Goal: Contribute content: Contribute content

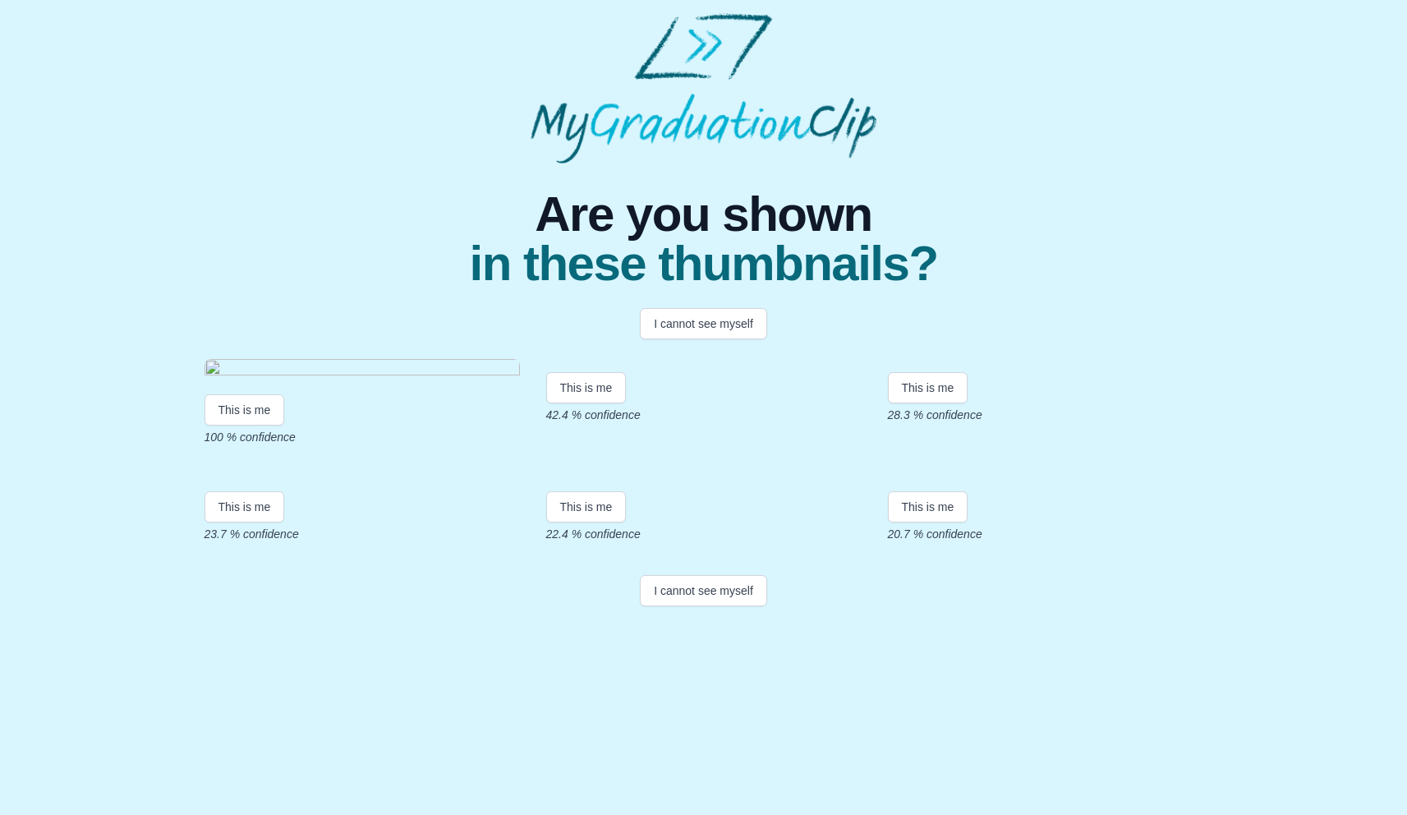
scroll to position [143, 0]
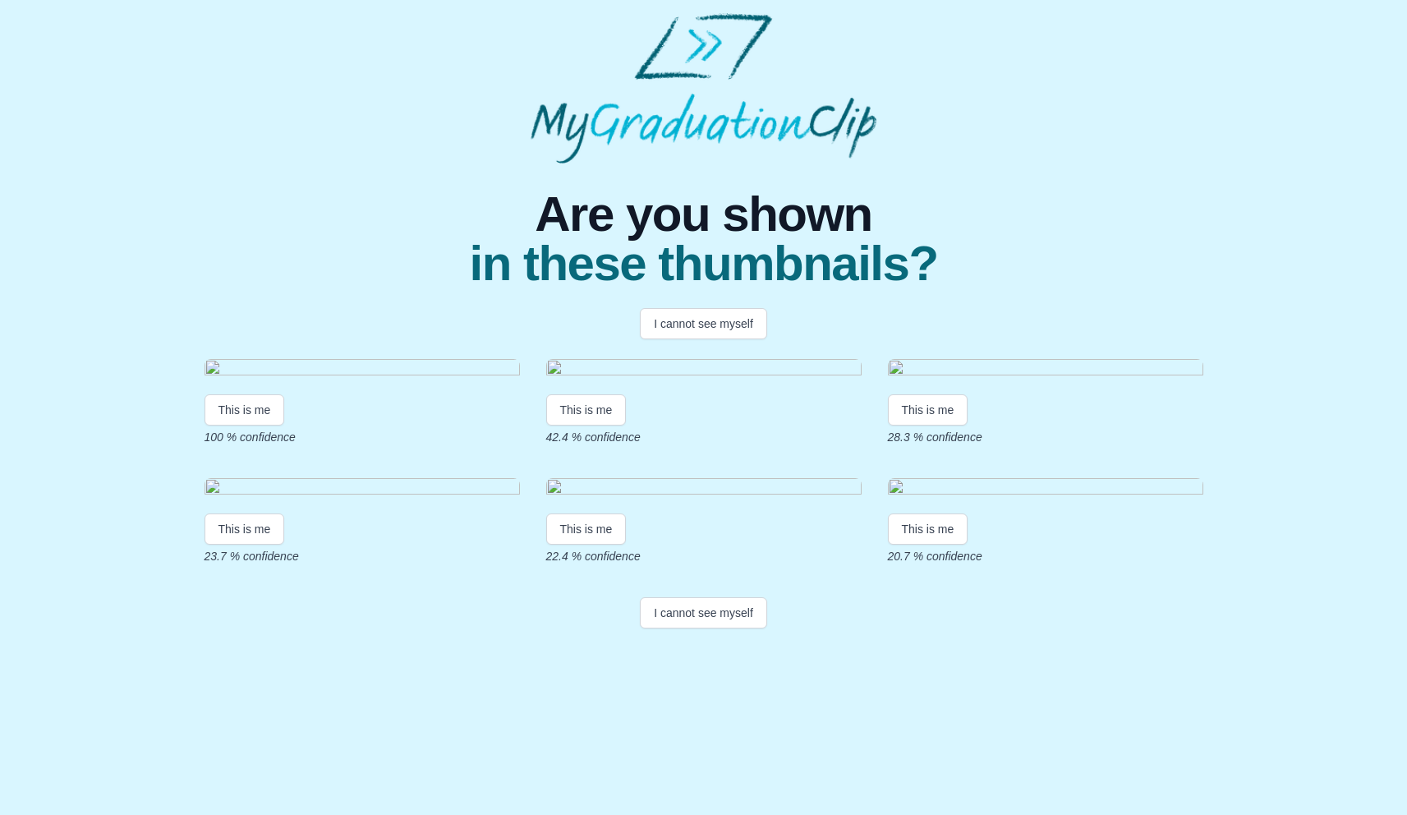
click at [255, 359] on img at bounding box center [362, 370] width 315 height 22
click at [214, 359] on img at bounding box center [362, 370] width 315 height 22
click at [700, 381] on img at bounding box center [703, 370] width 315 height 22
click at [692, 332] on button "I cannot see myself" at bounding box center [703, 323] width 127 height 31
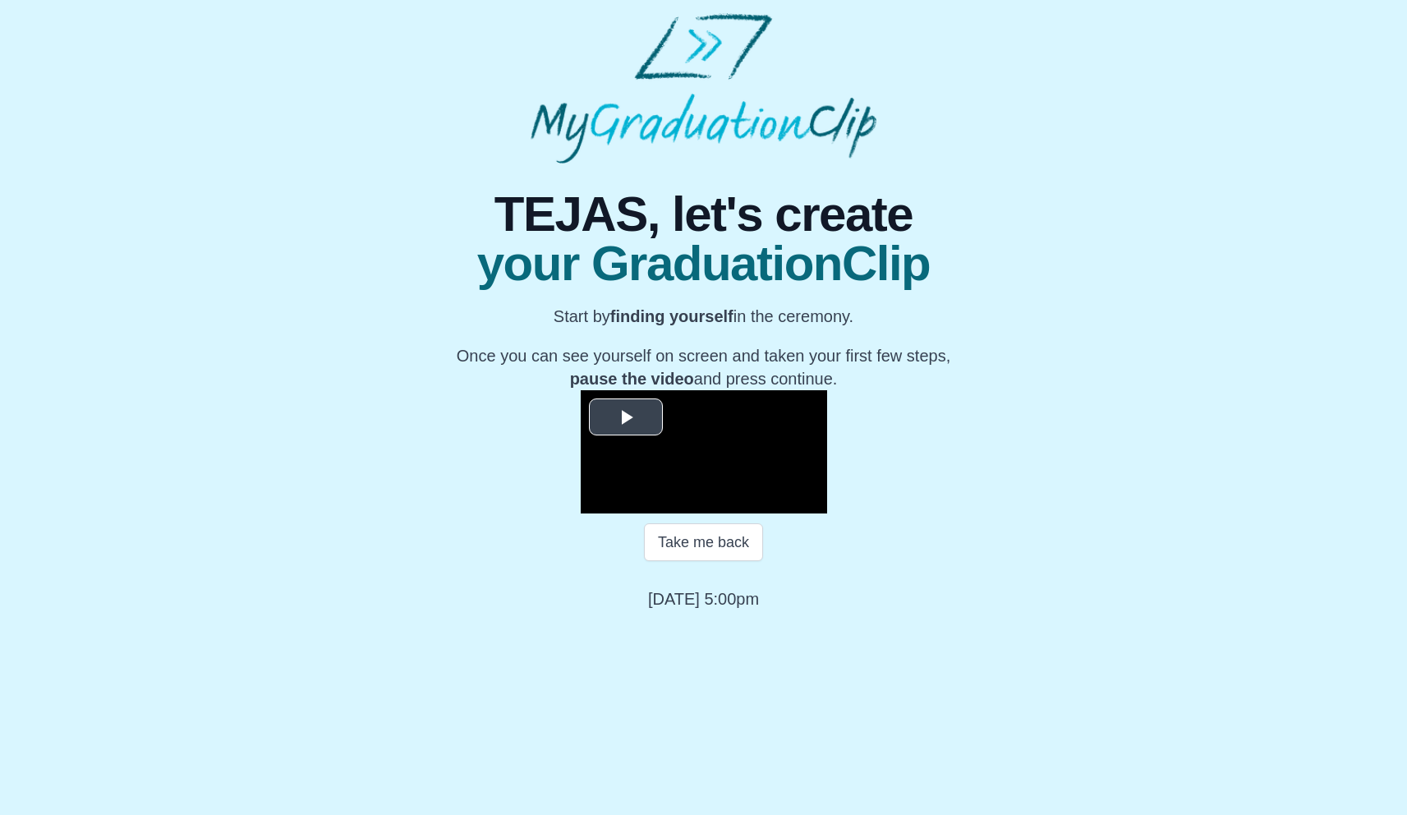
scroll to position [80, 0]
click at [626, 416] on span "Video Player" at bounding box center [626, 416] width 0 height 0
click at [597, 501] on span "Video Player" at bounding box center [597, 501] width 0 height 0
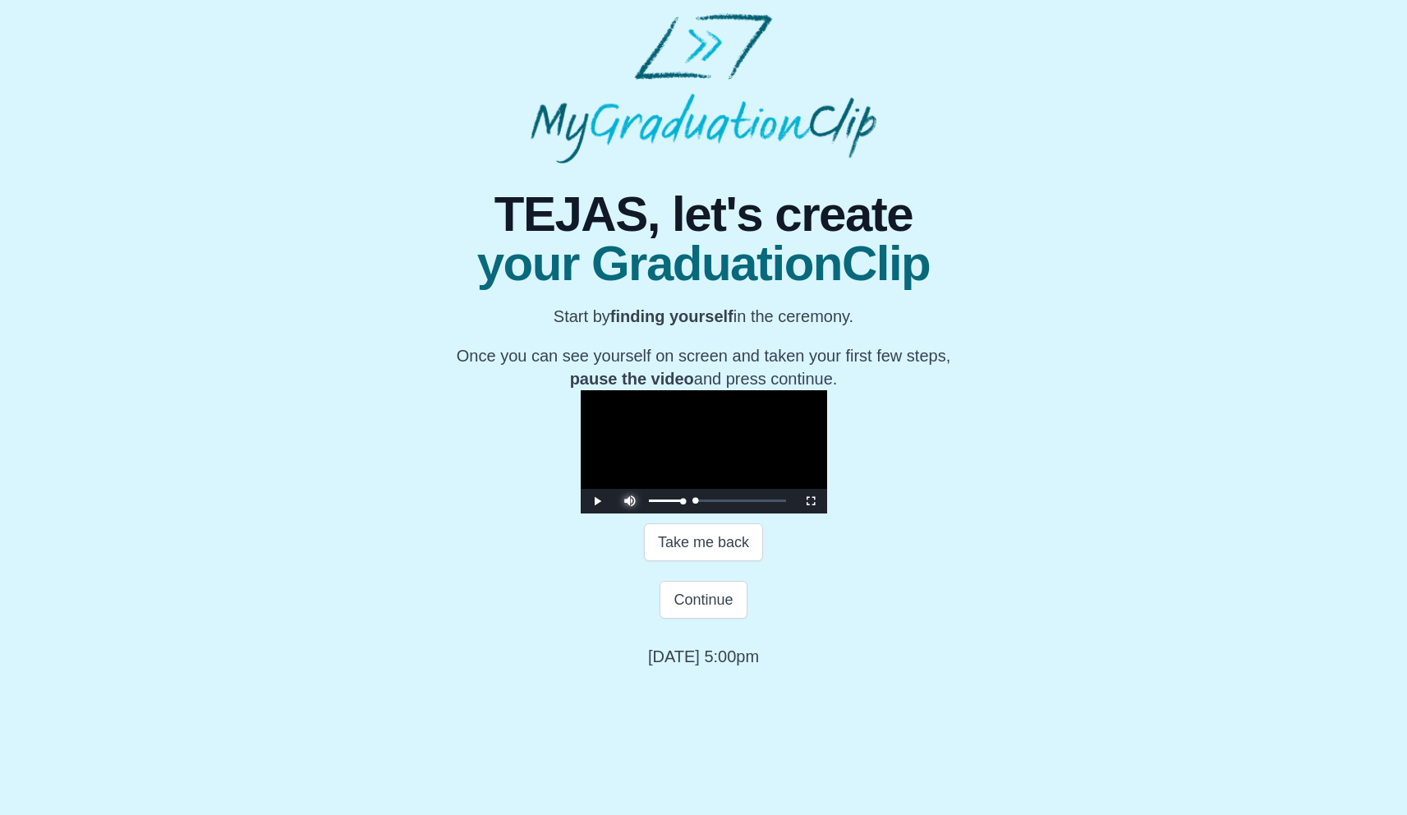
drag, startPoint x: 398, startPoint y: 689, endPoint x: 433, endPoint y: 696, distance: 35.1
click at [630, 489] on span "Video Player" at bounding box center [630, 489] width 0 height 0
drag, startPoint x: 456, startPoint y: 693, endPoint x: 830, endPoint y: 707, distance: 374.8
click at [830, 668] on div "**********" at bounding box center [704, 415] width 704 height 504
click at [811, 501] on span "Video Player" at bounding box center [811, 501] width 0 height 0
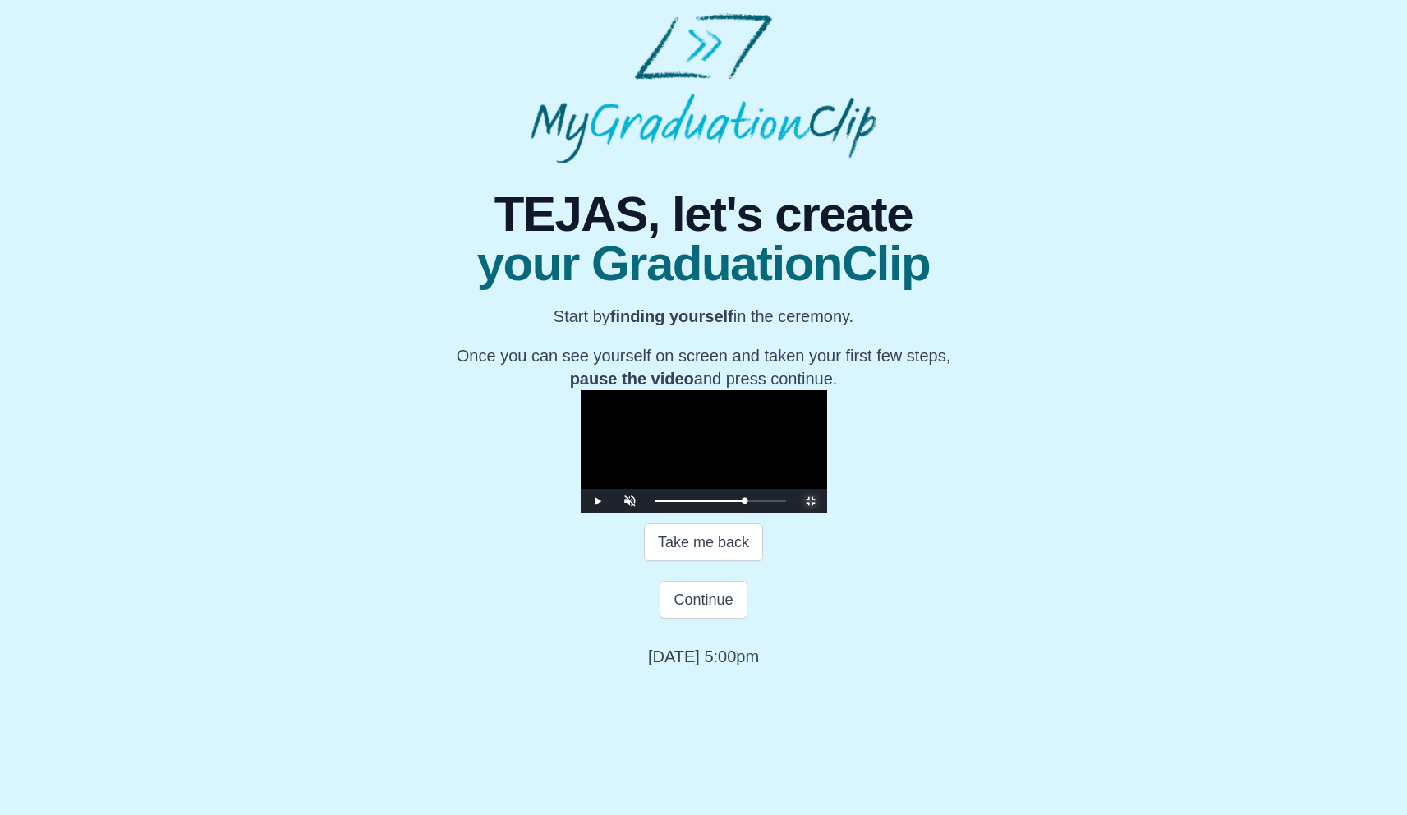
scroll to position [0, 0]
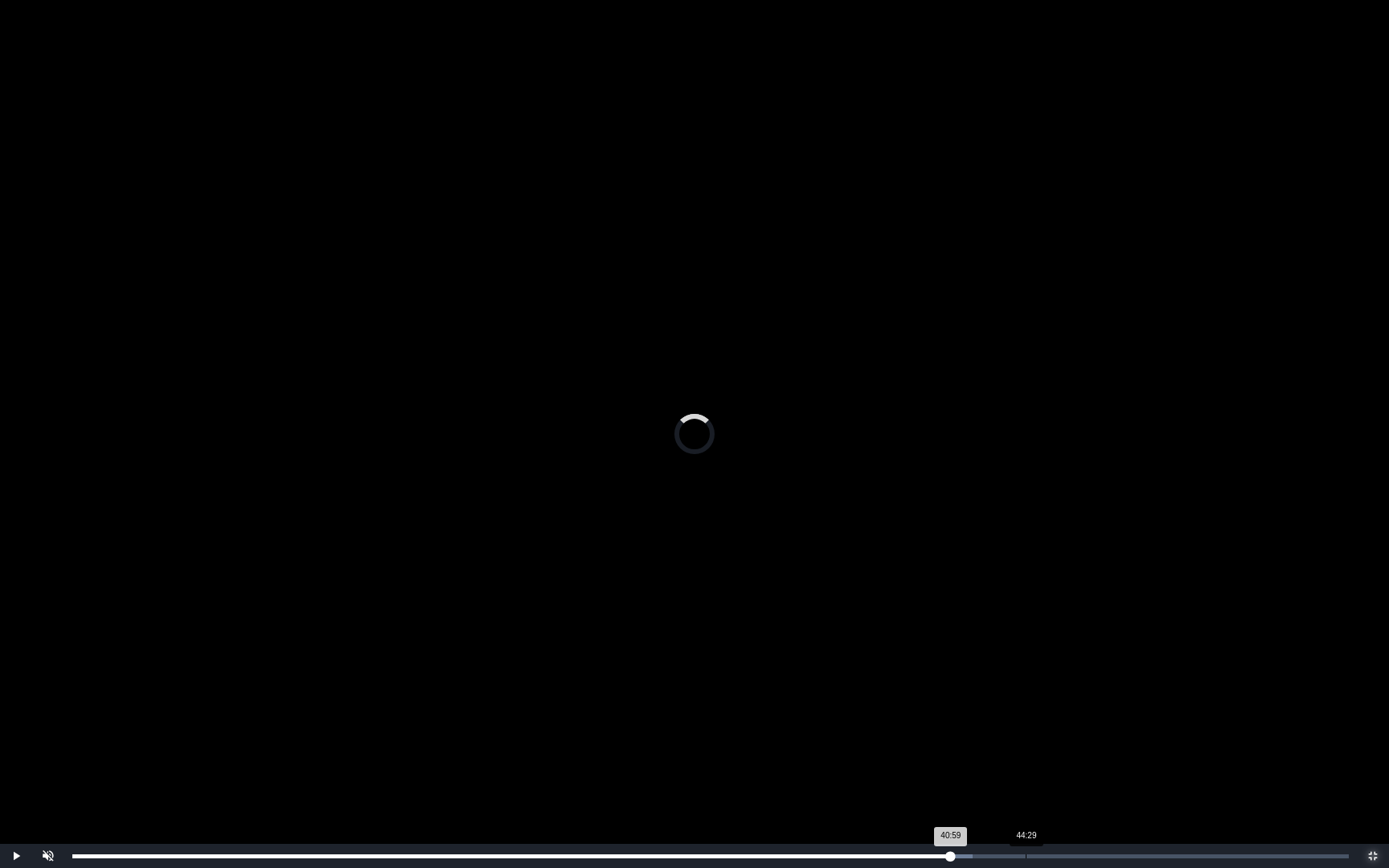
click at [1026, 797] on div "Loaded : 0% 44:29 40:59 Progress : 0%" at bounding box center [711, 855] width 1293 height 24
click at [1062, 797] on div "Loaded : 0% 46:08 44:29 Progress : 0%" at bounding box center [711, 856] width 1276 height 4
click at [1101, 797] on div "Loaded : 0% 48:00 46:10 Progress : 0%" at bounding box center [711, 856] width 1276 height 4
click at [1145, 797] on div "50:02" at bounding box center [1145, 856] width 1 height 4
click at [1181, 797] on div "Loaded : 0% 51:39 50:04 Progress : 0%" at bounding box center [711, 855] width 1293 height 24
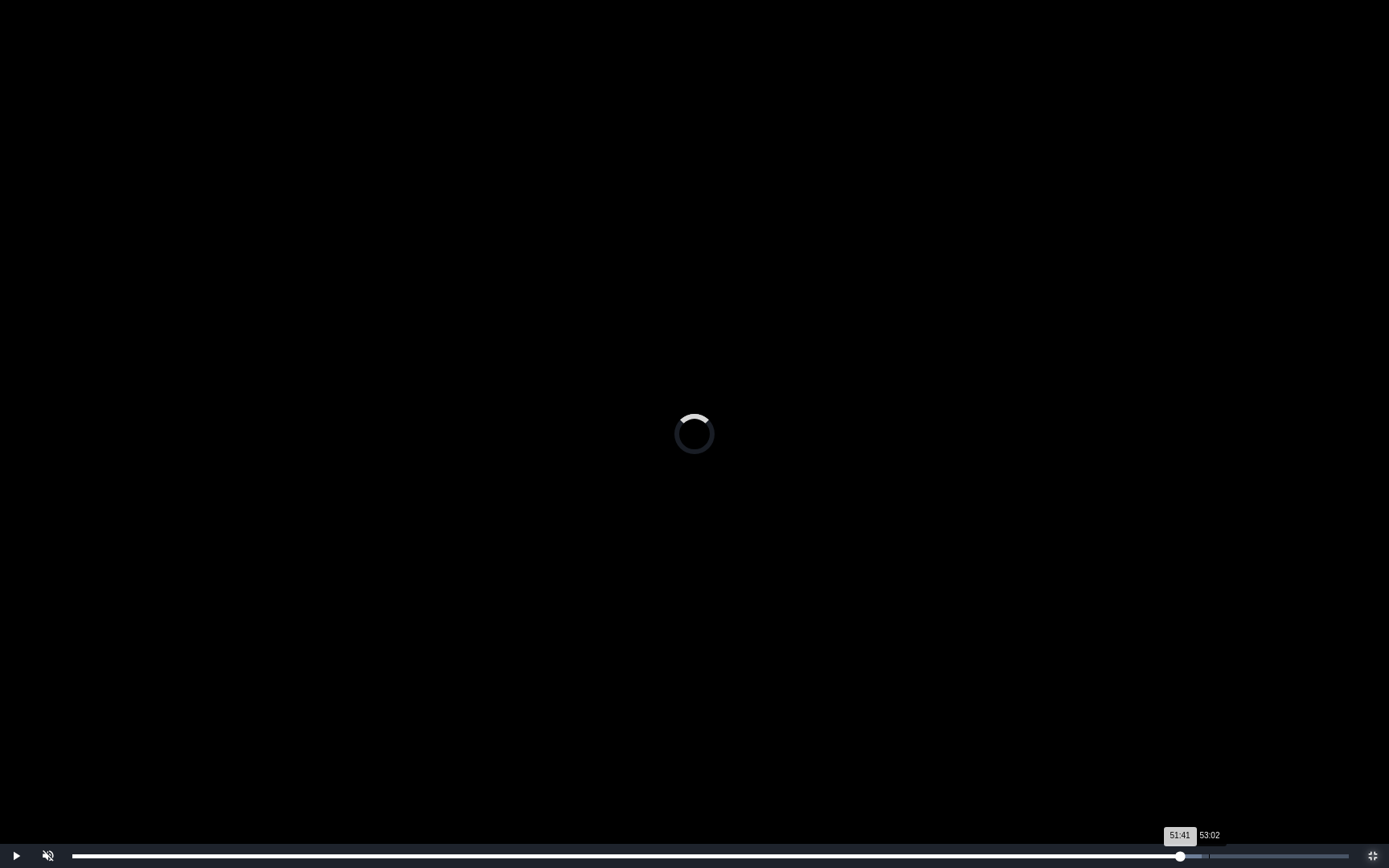
click at [1209, 797] on div "Loaded : 0% 53:02 51:41 Progress : 0%" at bounding box center [711, 855] width 1293 height 24
click at [1334, 797] on div "58:53" at bounding box center [1334, 856] width 1 height 4
click at [1341, 797] on div "59:10" at bounding box center [1341, 856] width 1 height 4
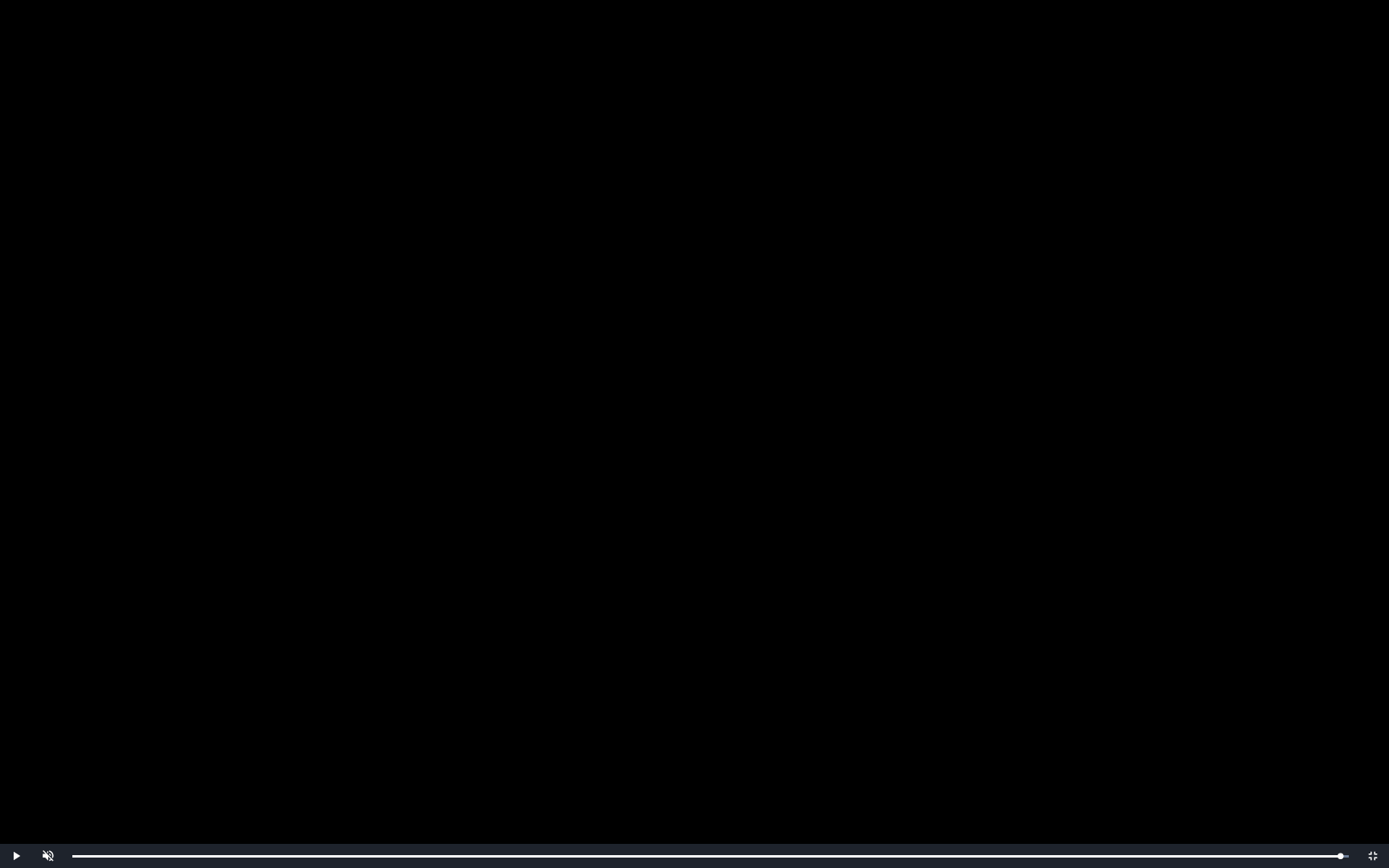
click at [621, 497] on video "Video Player" at bounding box center [694, 434] width 1389 height 868
click at [1373, 797] on span "Video Player" at bounding box center [1373, 856] width 0 height 0
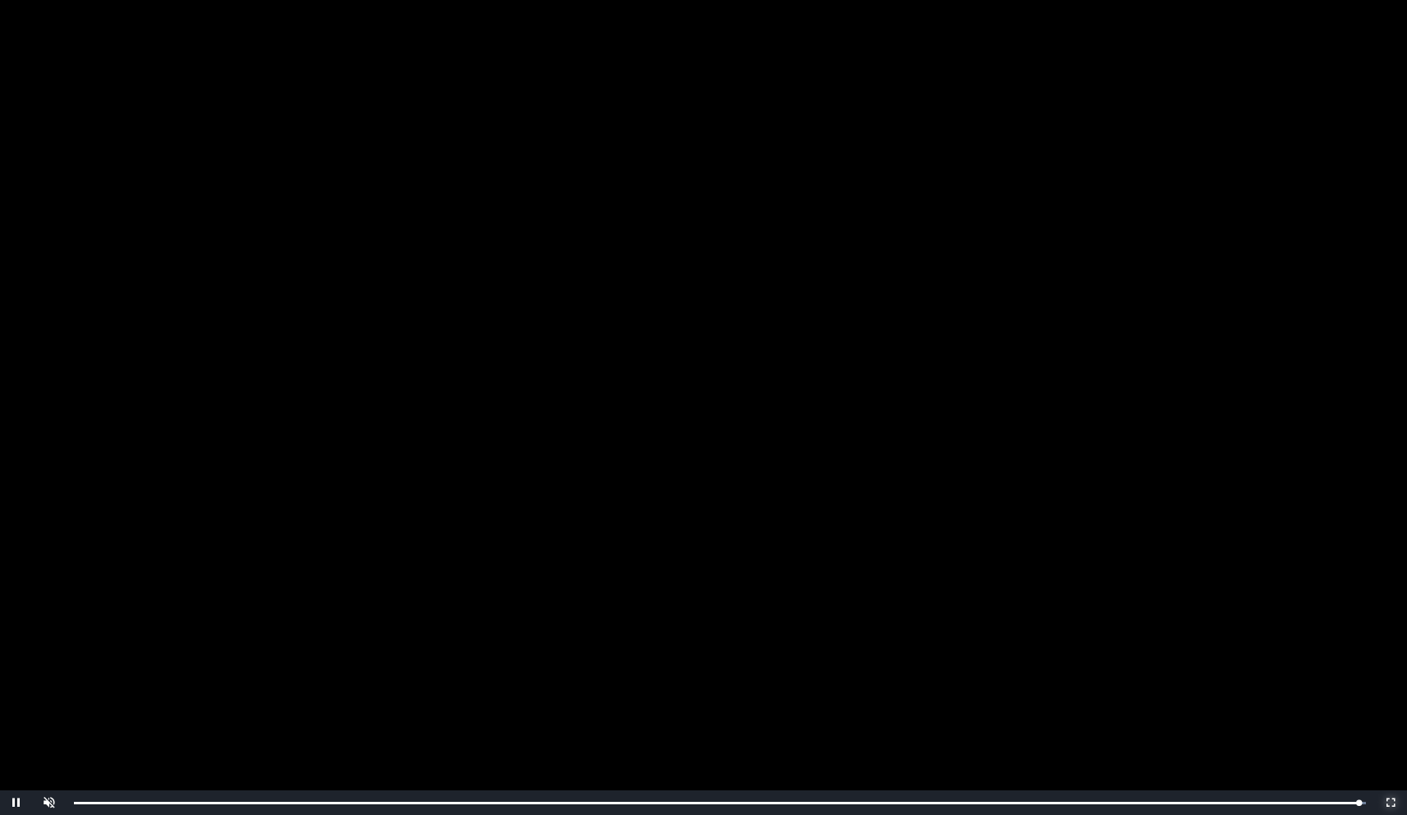
scroll to position [137, 0]
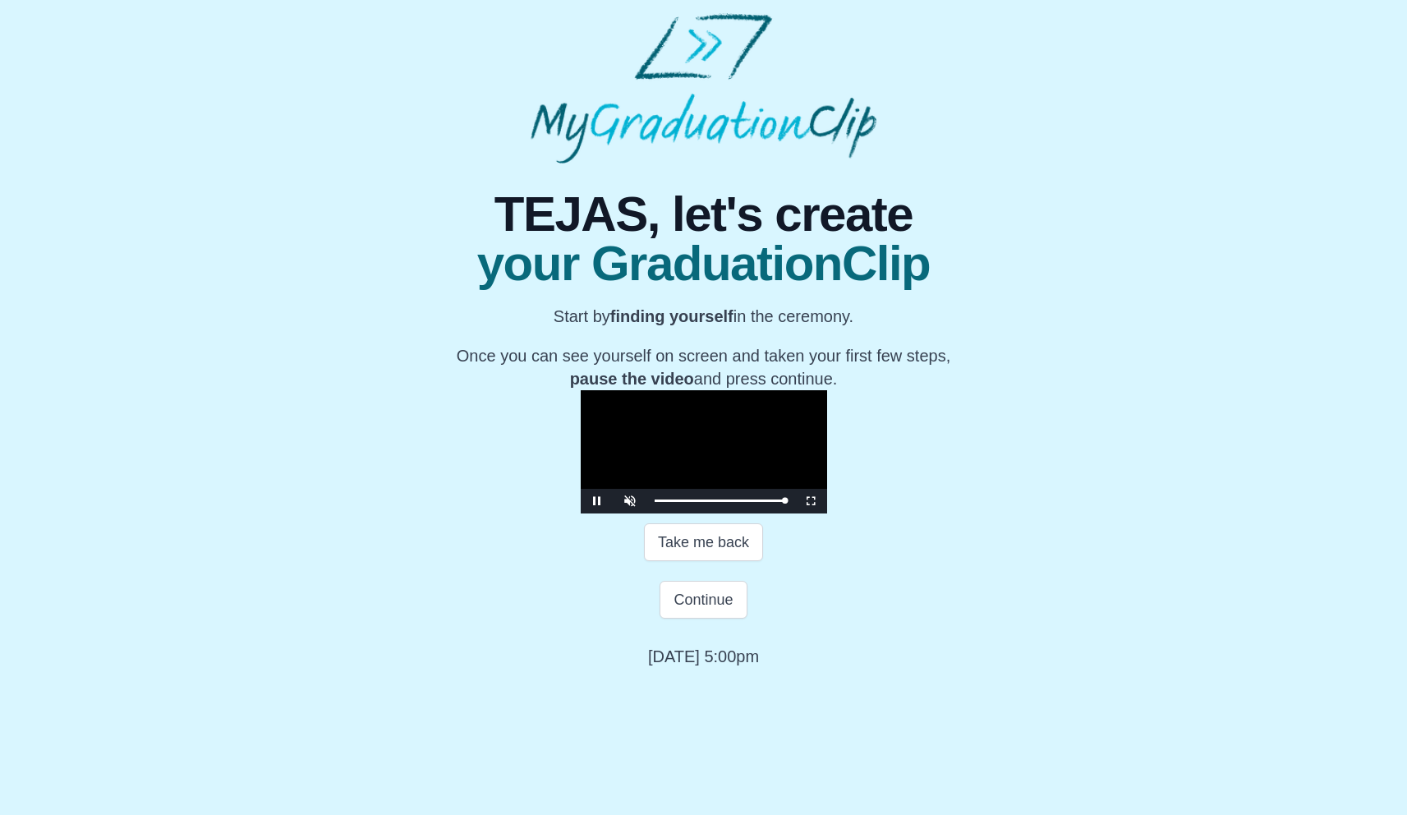
click at [714, 465] on video "Video Player" at bounding box center [704, 451] width 246 height 123
click at [811, 501] on span "Video Player" at bounding box center [811, 501] width 0 height 0
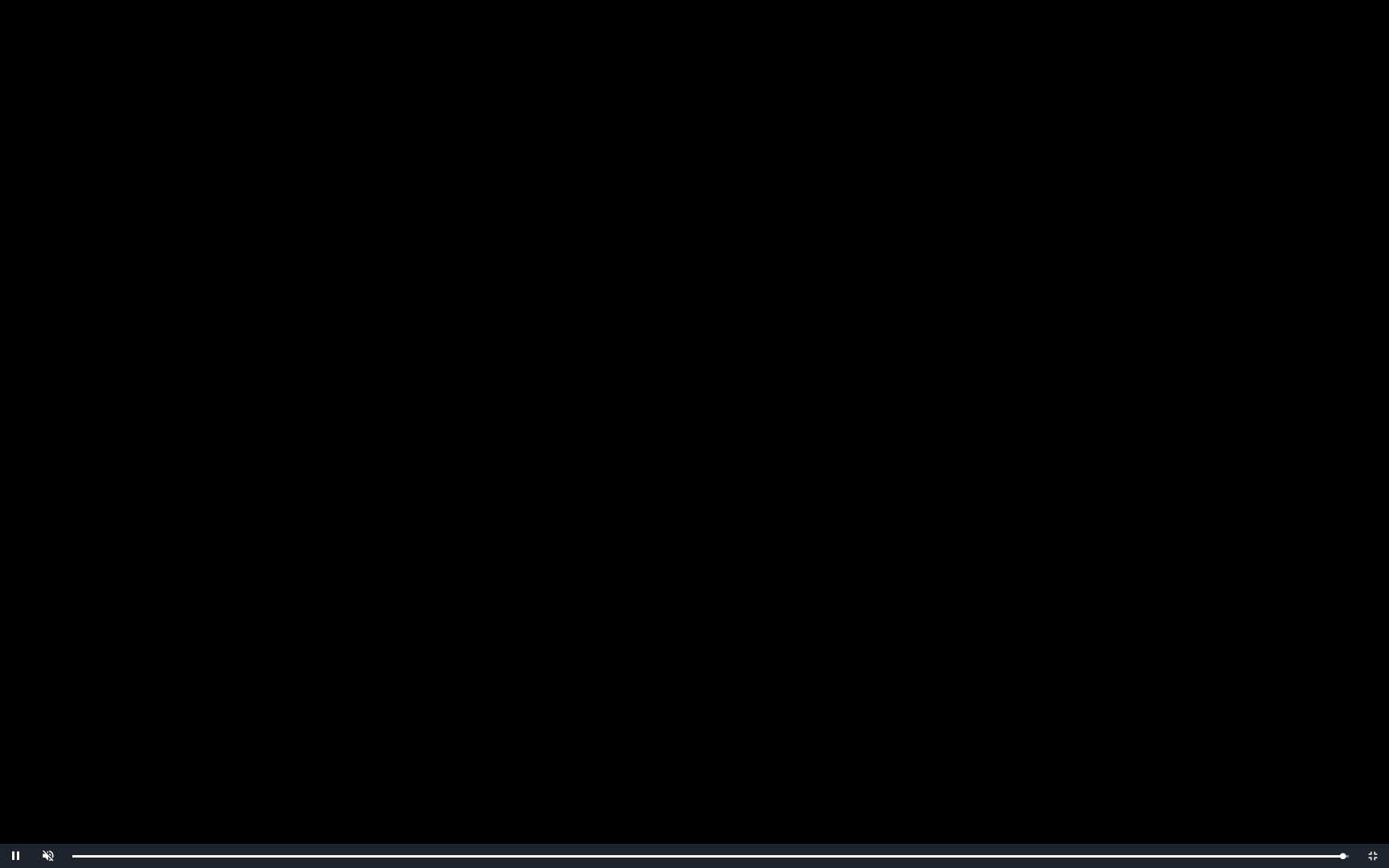
click at [788, 528] on video "Video Player" at bounding box center [694, 434] width 1389 height 868
click at [1373, 797] on span "Video Player" at bounding box center [1373, 856] width 0 height 0
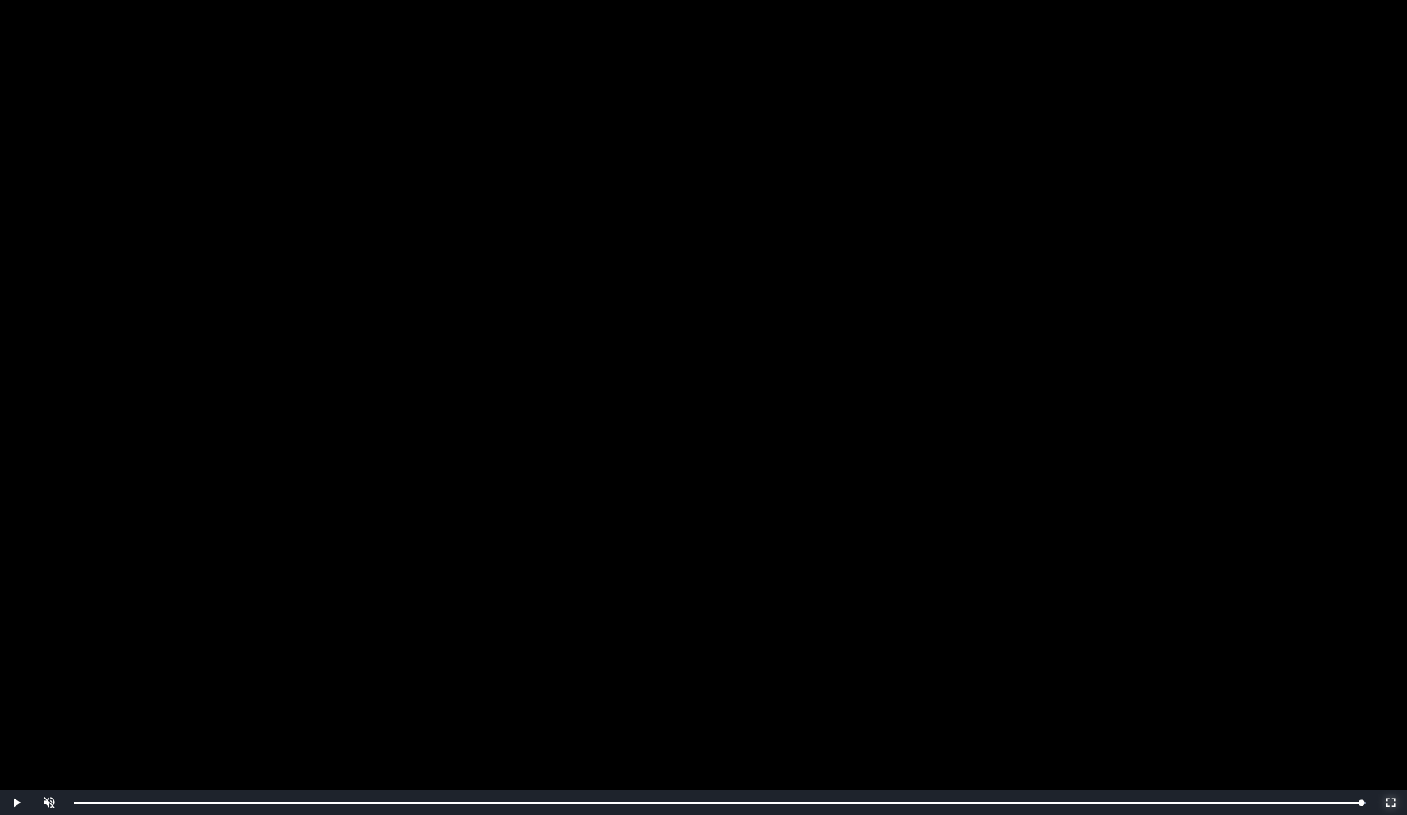
scroll to position [137, 0]
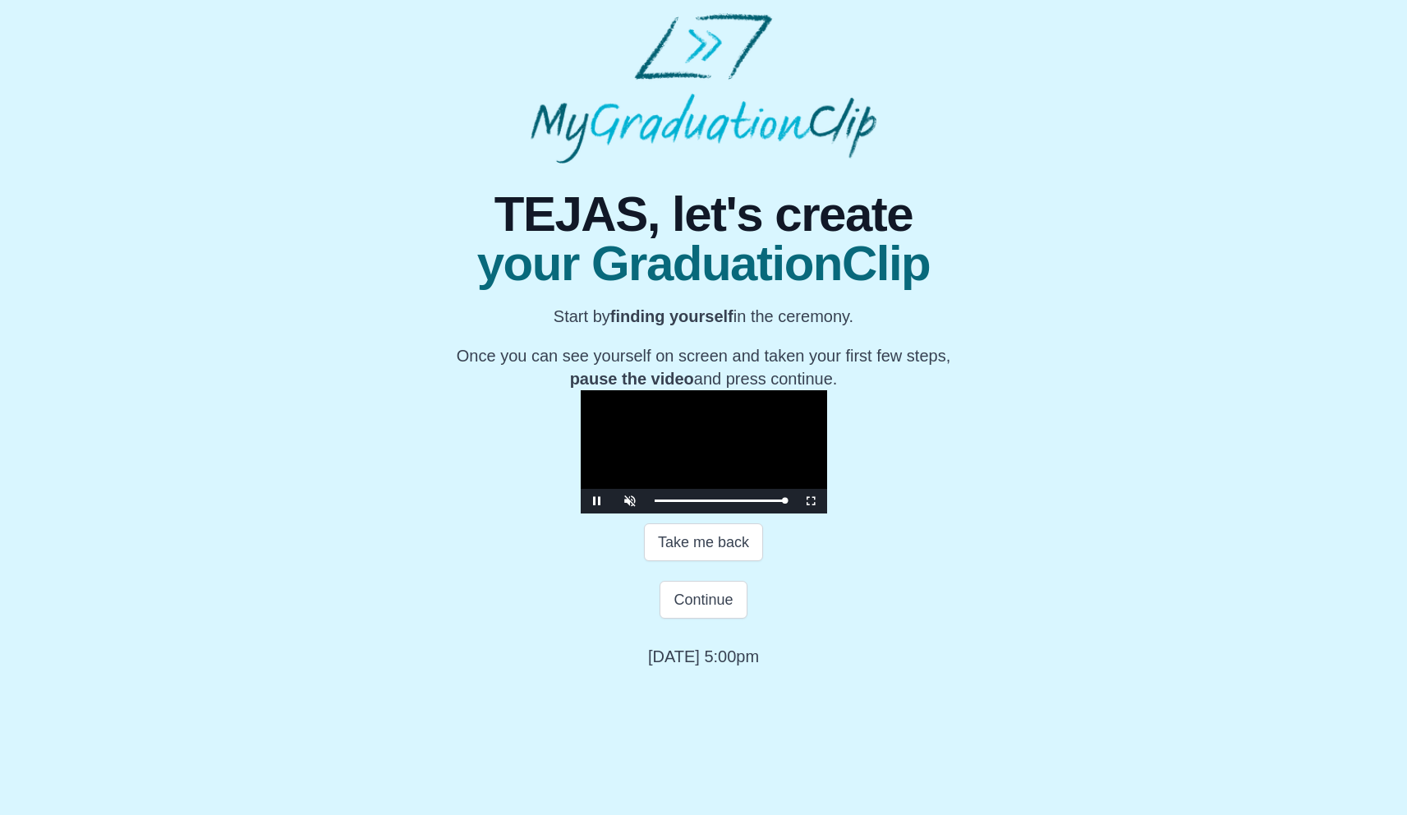
click at [724, 486] on video "Video Player" at bounding box center [704, 451] width 246 height 123
click at [720, 618] on button "Continue" at bounding box center [703, 600] width 87 height 38
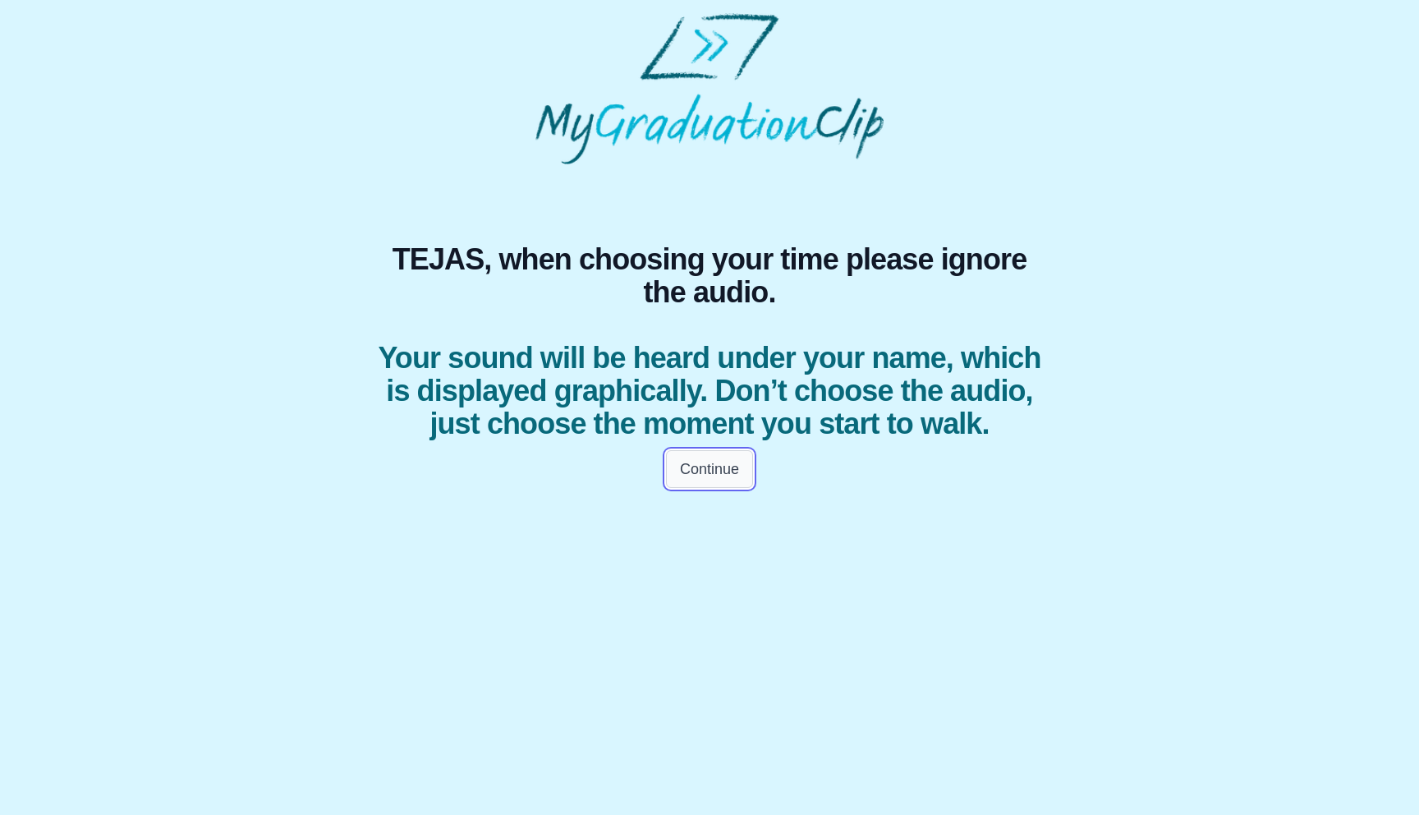
click at [713, 469] on button "Continue" at bounding box center [709, 469] width 87 height 38
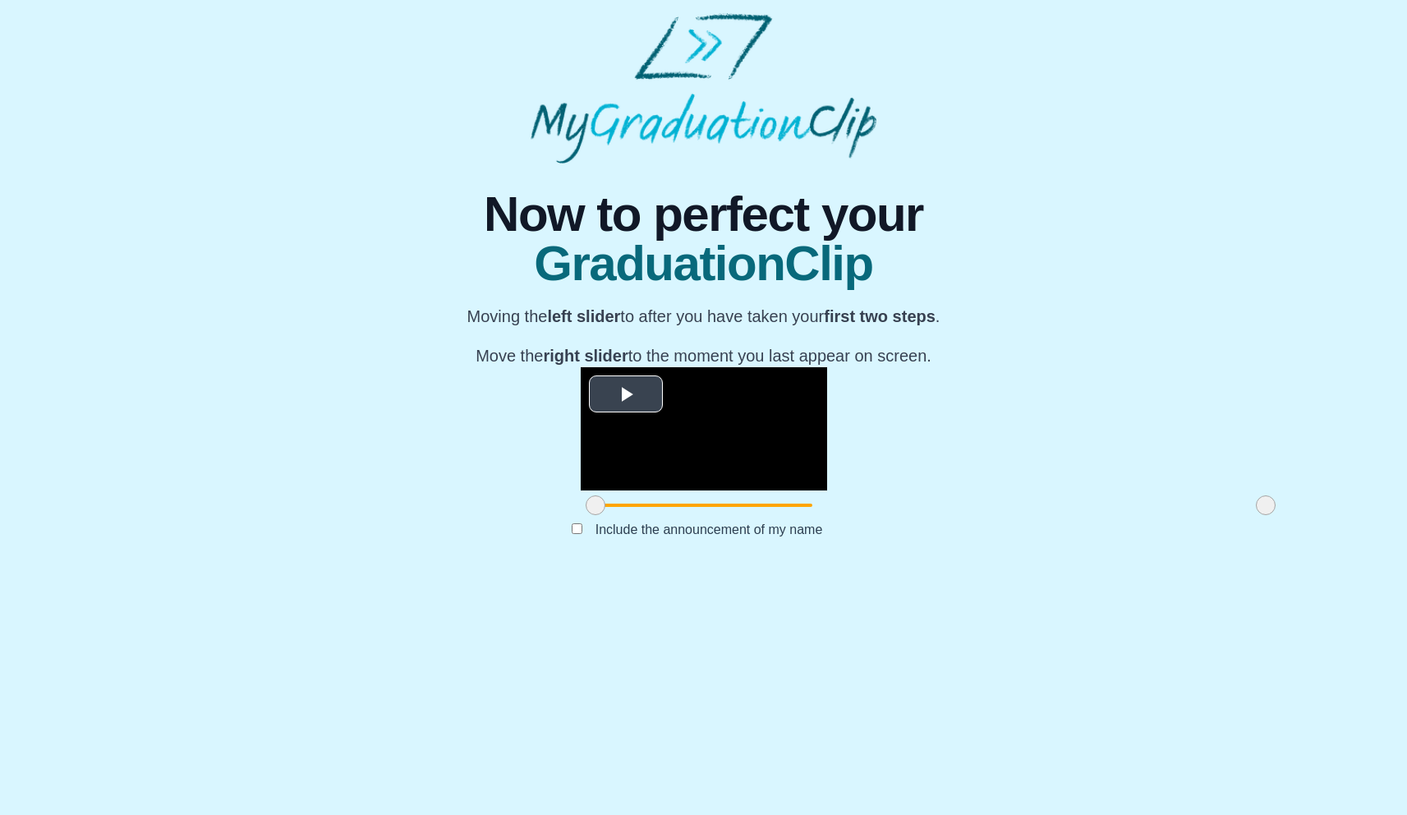
scroll to position [40, 0]
click at [626, 393] on span "Video Player" at bounding box center [626, 393] width 0 height 0
click at [581, 490] on video "Video Player" at bounding box center [704, 428] width 246 height 123
click at [597, 466] on span "Video Player" at bounding box center [597, 466] width 0 height 0
click at [667, 490] on video "Video Player" at bounding box center [704, 428] width 246 height 123
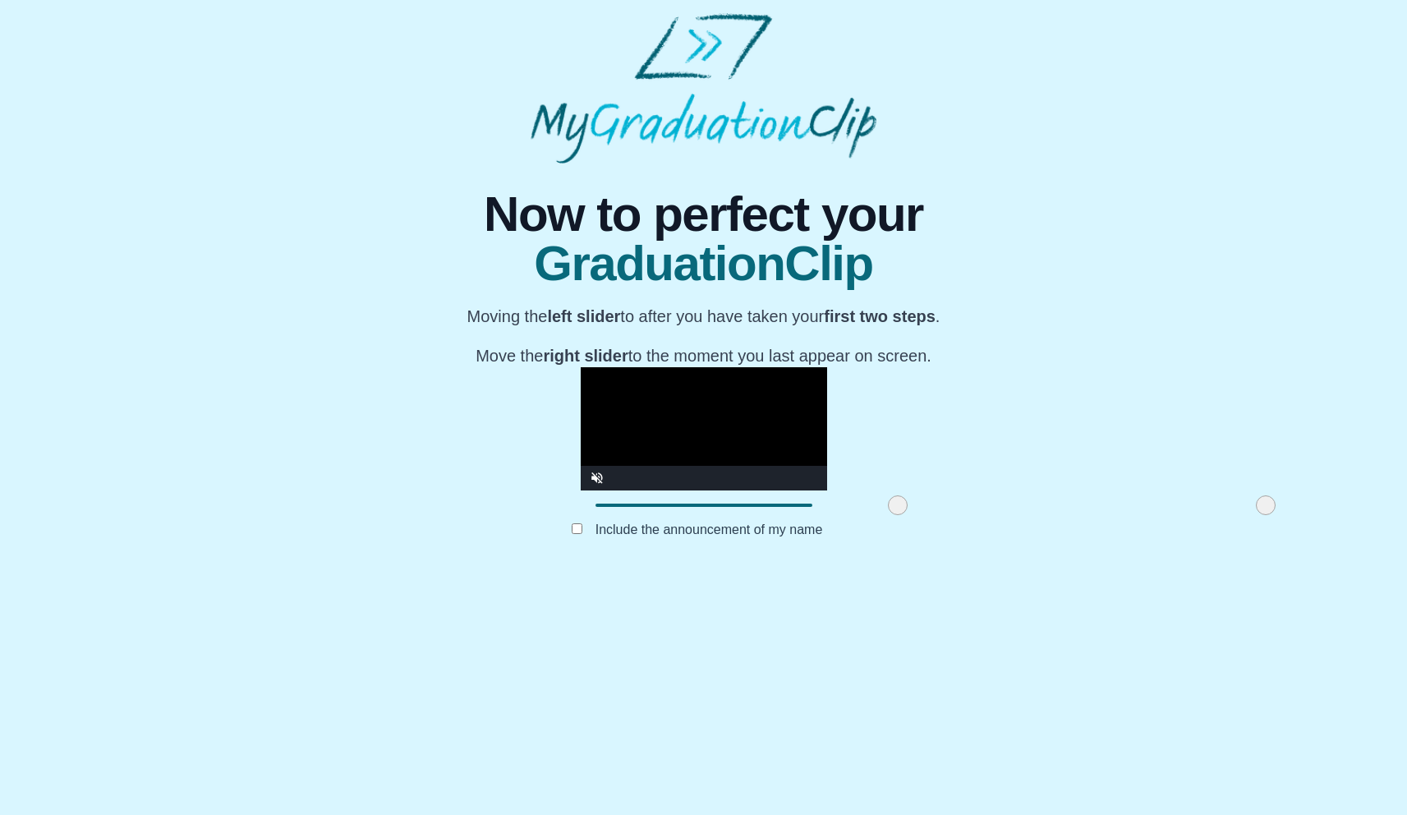
drag, startPoint x: 364, startPoint y: 733, endPoint x: 666, endPoint y: 727, distance: 302.3
click at [888, 515] on span at bounding box center [898, 505] width 20 height 20
drag, startPoint x: 1032, startPoint y: 736, endPoint x: 1046, endPoint y: 737, distance: 13.2
click at [1256, 515] on span at bounding box center [1266, 505] width 20 height 20
click at [707, 571] on button "Submit" at bounding box center [704, 555] width 64 height 31
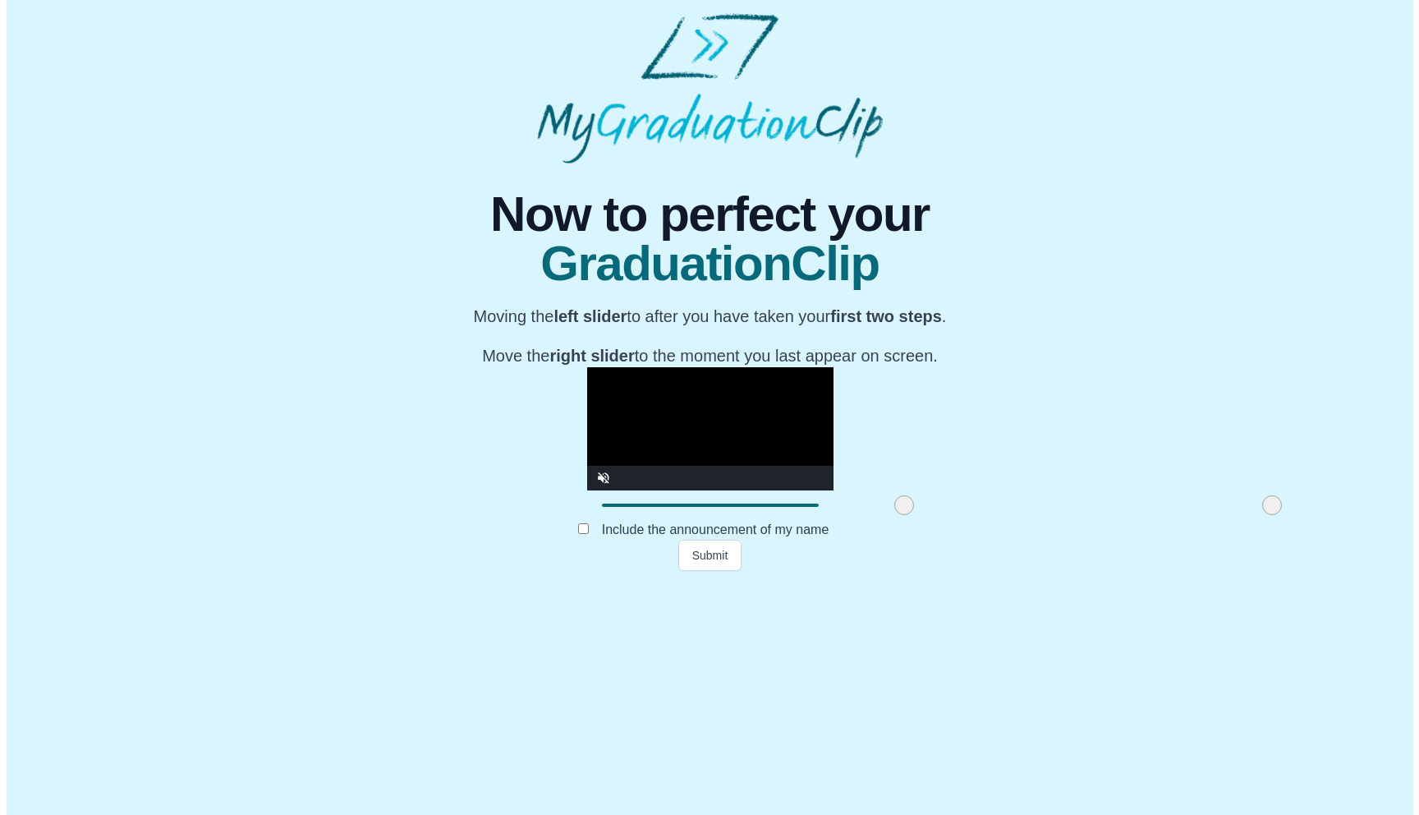
scroll to position [0, 0]
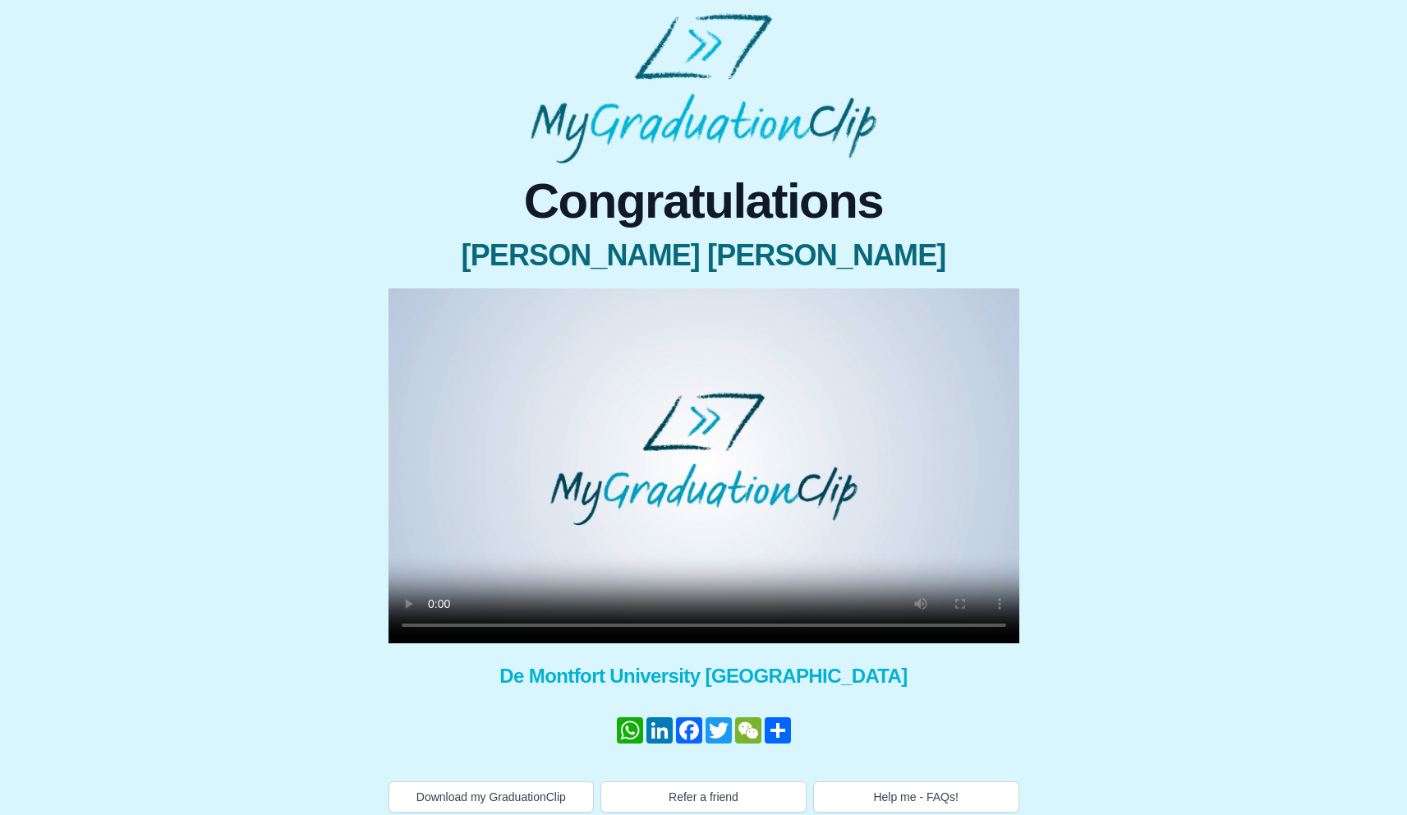
click at [780, 526] on video at bounding box center [703, 465] width 631 height 355
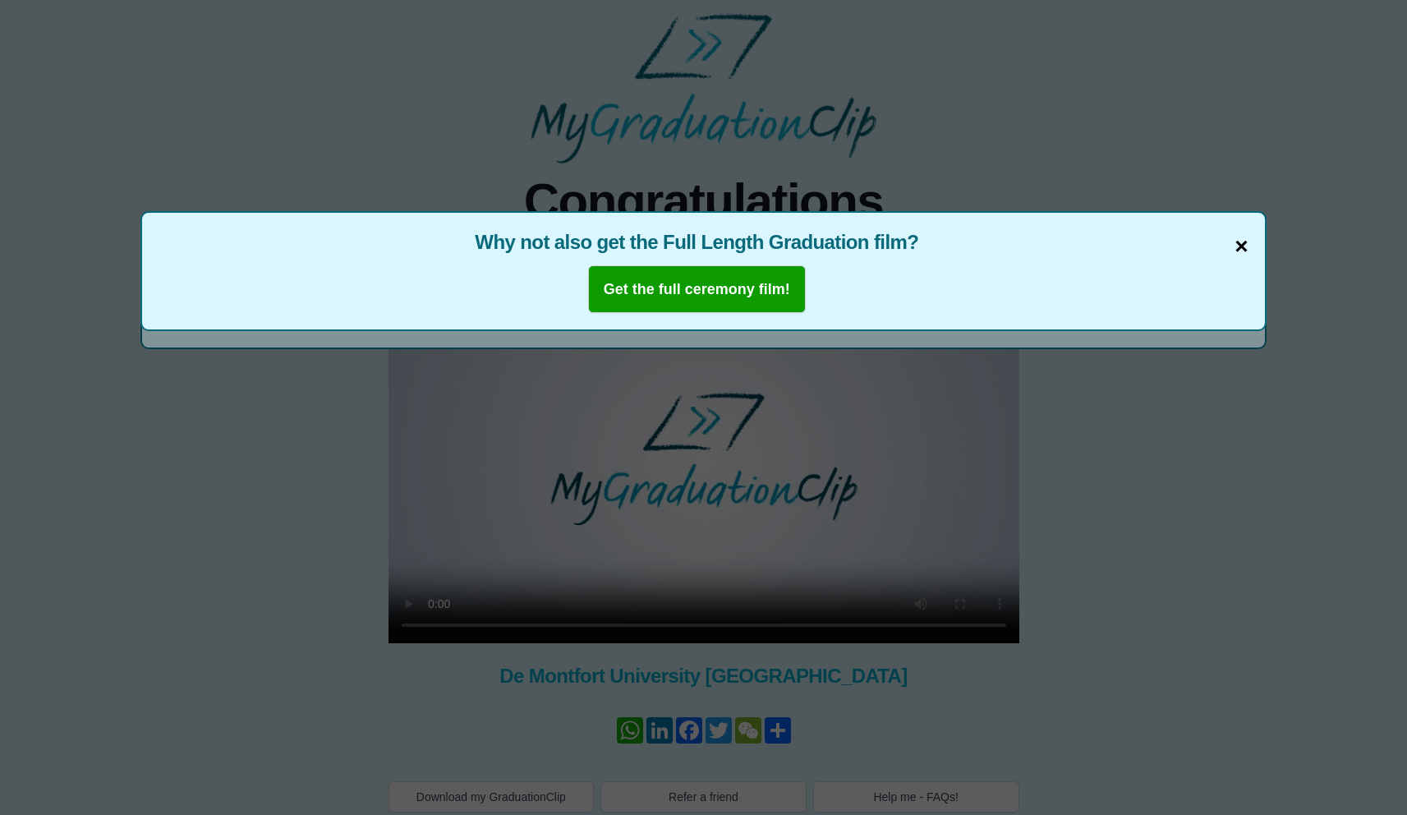
click at [1242, 244] on span "×" at bounding box center [1240, 246] width 13 height 34
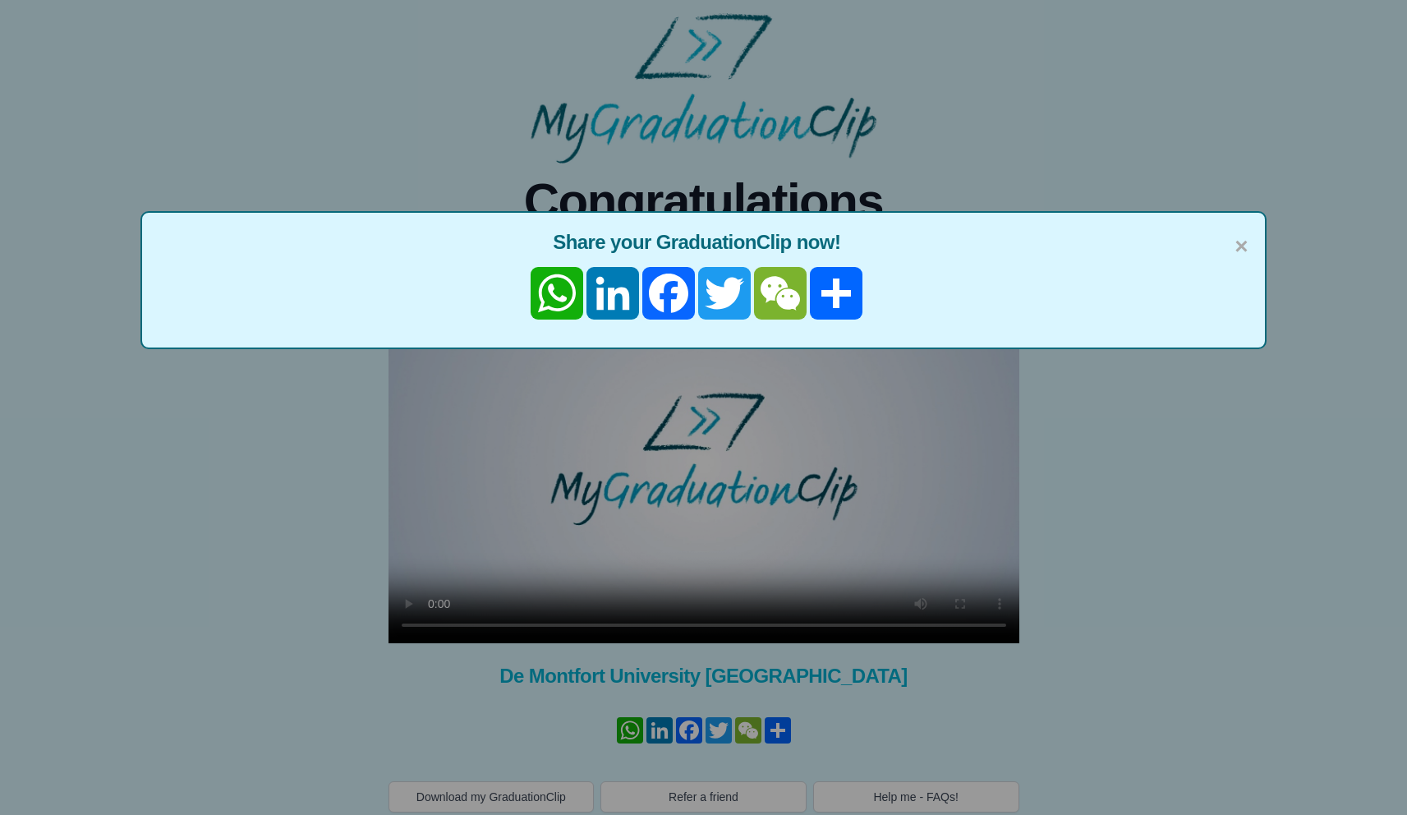
click at [1242, 244] on span "×" at bounding box center [1240, 246] width 13 height 34
